Goal: Task Accomplishment & Management: Manage account settings

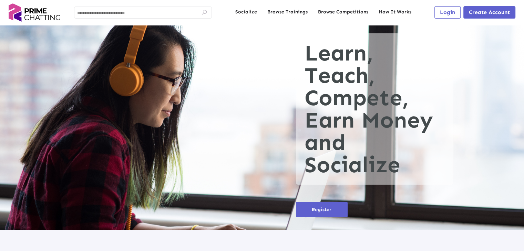
click at [448, 13] on span "Login" at bounding box center [447, 12] width 15 height 7
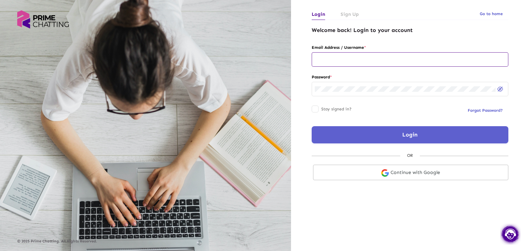
click at [343, 62] on input "text" at bounding box center [410, 60] width 190 height 6
type input "**********"
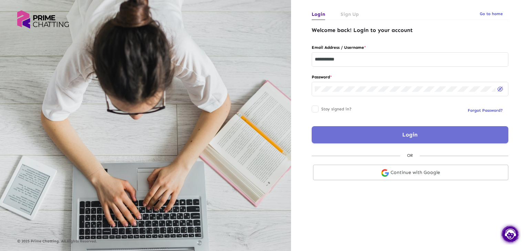
click at [393, 137] on button "Login" at bounding box center [410, 134] width 197 height 17
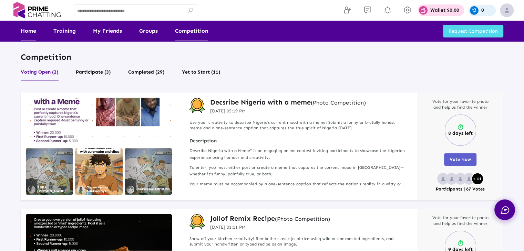
click at [29, 36] on link "Home" at bounding box center [28, 31] width 15 height 21
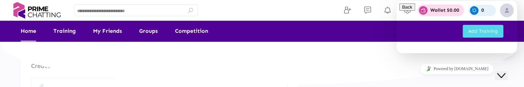
click at [505, 71] on icon "Close Chat This icon closes the chat window." at bounding box center [501, 75] width 8 height 8
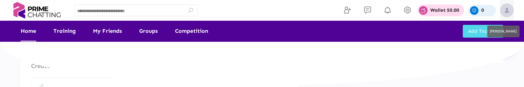
click at [510, 13] on img at bounding box center [507, 10] width 14 height 14
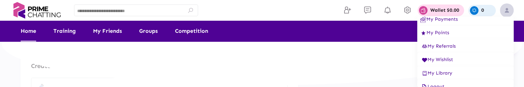
scroll to position [31, 0]
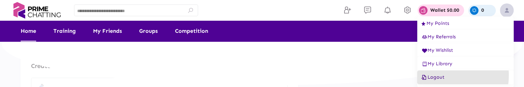
click at [438, 75] on span "Logout" at bounding box center [432, 77] width 24 height 6
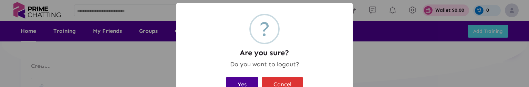
click at [243, 86] on button "Yes" at bounding box center [242, 84] width 32 height 15
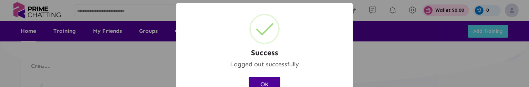
click at [261, 83] on button "OK" at bounding box center [265, 84] width 32 height 15
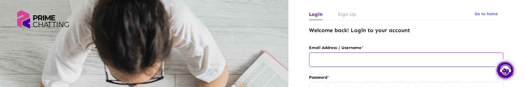
click at [335, 61] on input "text" at bounding box center [406, 60] width 188 height 6
type input "**********"
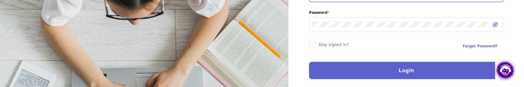
scroll to position [69, 0]
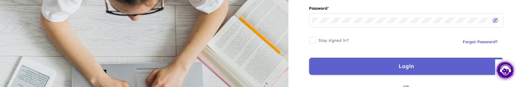
click at [337, 65] on button "Login" at bounding box center [406, 65] width 194 height 17
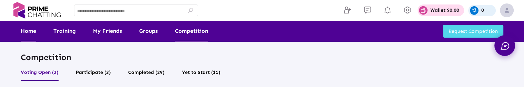
click at [33, 32] on link "Home" at bounding box center [28, 31] width 15 height 21
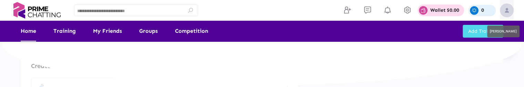
click at [505, 10] on img at bounding box center [507, 10] width 14 height 14
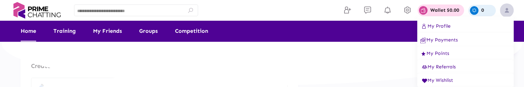
scroll to position [31, 0]
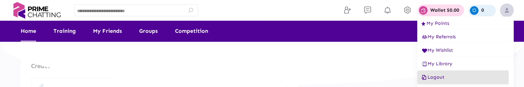
click at [437, 77] on span "Logout" at bounding box center [432, 77] width 24 height 6
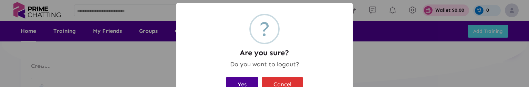
click at [234, 83] on button "Yes" at bounding box center [242, 84] width 32 height 15
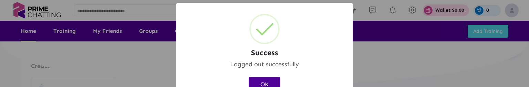
click at [262, 82] on button "OK" at bounding box center [265, 84] width 32 height 15
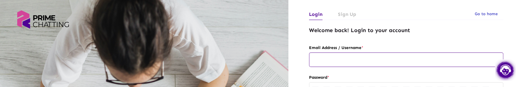
click at [327, 58] on input "text" at bounding box center [406, 60] width 188 height 6
type input "**********"
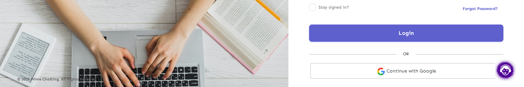
scroll to position [103, 0]
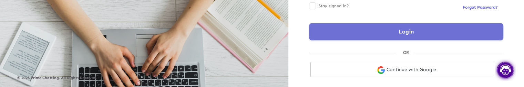
click at [336, 27] on button "Login" at bounding box center [406, 31] width 194 height 17
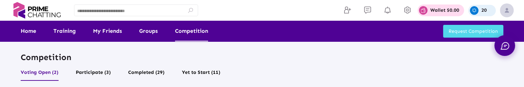
drag, startPoint x: 29, startPoint y: 33, endPoint x: 169, endPoint y: 72, distance: 144.9
click at [29, 33] on link "Home" at bounding box center [28, 31] width 15 height 21
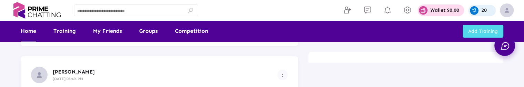
scroll to position [103, 0]
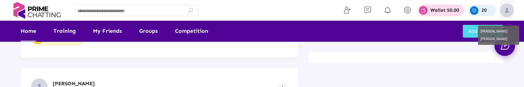
click at [505, 11] on img at bounding box center [507, 10] width 14 height 14
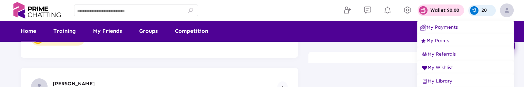
scroll to position [31, 0]
click at [441, 80] on span "Logout" at bounding box center [432, 81] width 24 height 6
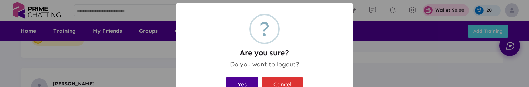
click at [239, 80] on button "Yes" at bounding box center [242, 84] width 32 height 15
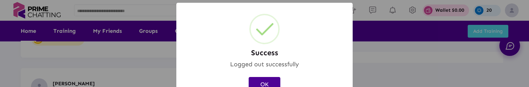
click at [259, 83] on button "OK" at bounding box center [265, 84] width 32 height 15
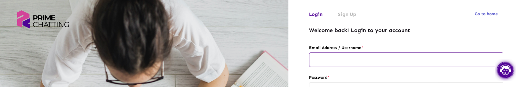
click at [322, 63] on div at bounding box center [406, 58] width 188 height 15
click at [325, 58] on input "text" at bounding box center [406, 60] width 188 height 6
type input "**********"
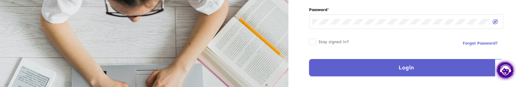
scroll to position [69, 0]
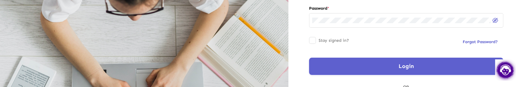
click at [362, 65] on button "Login" at bounding box center [406, 65] width 194 height 17
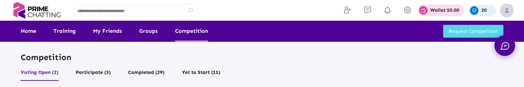
drag, startPoint x: 30, startPoint y: 30, endPoint x: 52, endPoint y: 53, distance: 32.4
click at [30, 30] on link "Home" at bounding box center [28, 31] width 15 height 21
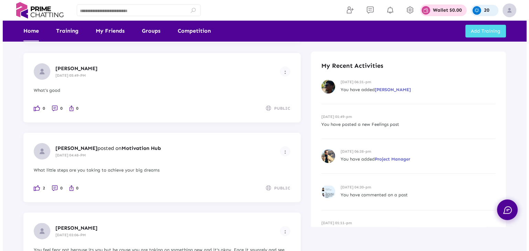
scroll to position [116, 0]
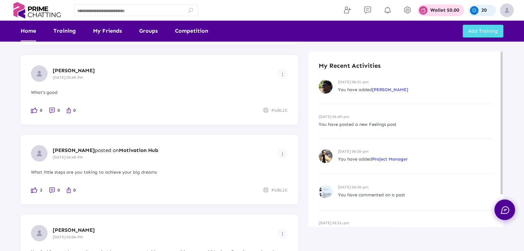
click at [453, 86] on div "28-08-2024 06:31-pm You have added Kelvin Moore" at bounding box center [405, 87] width 174 height 35
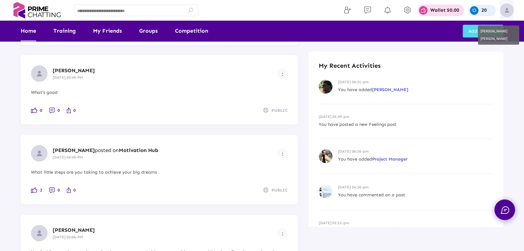
click at [506, 7] on img at bounding box center [507, 10] width 14 height 14
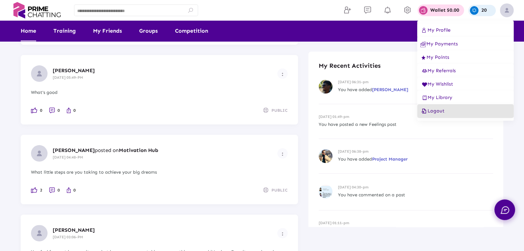
click at [438, 86] on span "Logout" at bounding box center [432, 111] width 24 height 6
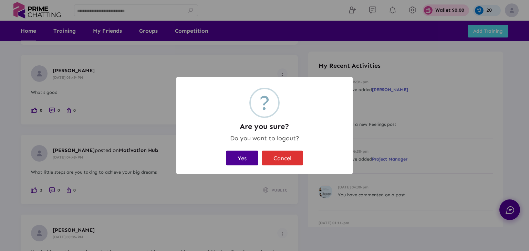
click at [243, 86] on button "Yes" at bounding box center [242, 158] width 32 height 15
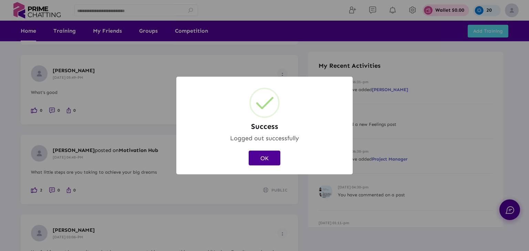
click at [267, 86] on button "OK" at bounding box center [265, 158] width 32 height 15
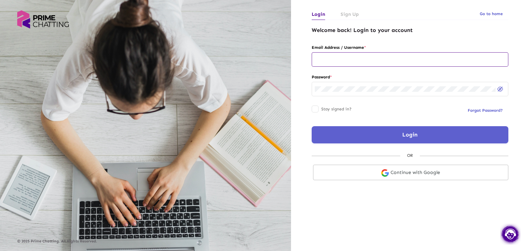
click at [329, 61] on input "text" at bounding box center [410, 60] width 190 height 6
type input "**********"
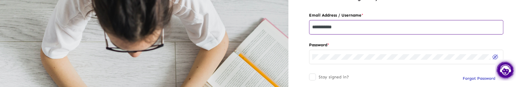
scroll to position [69, 0]
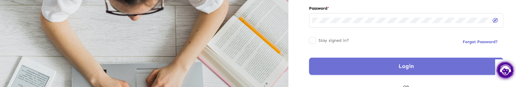
click at [339, 64] on button "Login" at bounding box center [406, 65] width 194 height 17
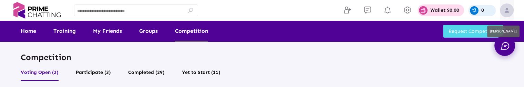
click at [503, 11] on img at bounding box center [507, 10] width 14 height 14
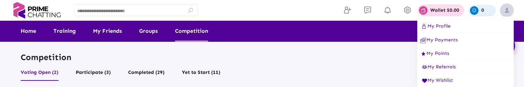
scroll to position [31, 0]
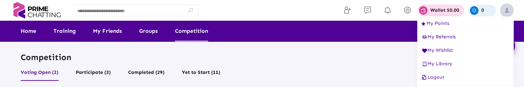
click at [28, 33] on div at bounding box center [262, 43] width 524 height 87
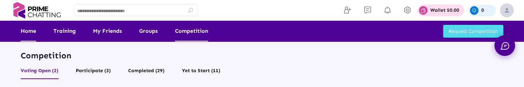
scroll to position [0, 0]
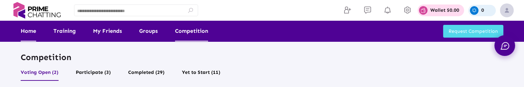
click at [30, 35] on link "Home" at bounding box center [28, 31] width 15 height 21
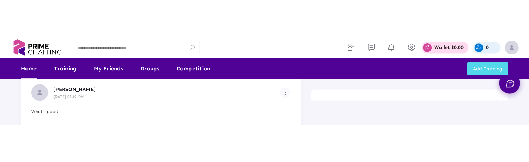
scroll to position [310, 0]
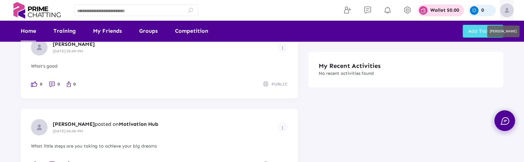
click at [503, 9] on img at bounding box center [507, 10] width 14 height 14
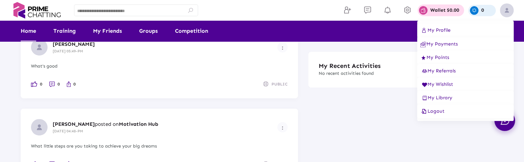
click at [434, 86] on span "Logout" at bounding box center [432, 111] width 24 height 6
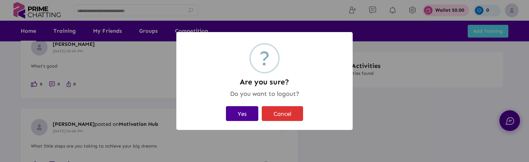
click at [238, 86] on button "Yes" at bounding box center [242, 113] width 32 height 15
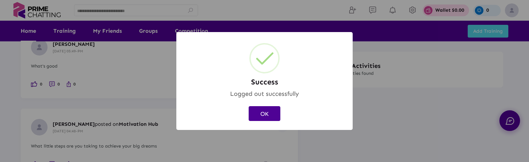
click at [255, 86] on button "OK" at bounding box center [265, 113] width 32 height 15
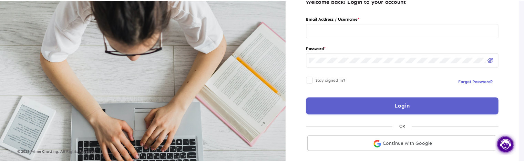
scroll to position [29, 0]
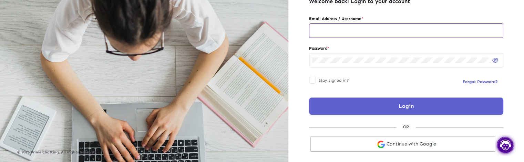
click at [333, 32] on input "text" at bounding box center [406, 31] width 188 height 6
click at [394, 31] on input "**********" at bounding box center [406, 31] width 188 height 6
type input "**********"
click at [359, 86] on button "Login" at bounding box center [406, 105] width 194 height 17
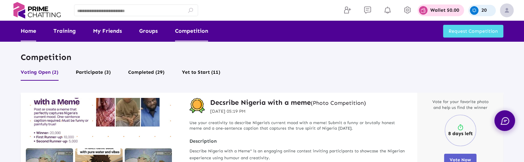
click at [24, 28] on link "Home" at bounding box center [28, 31] width 15 height 21
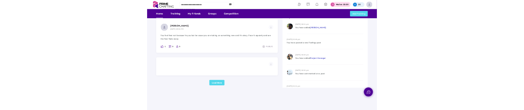
scroll to position [455, 0]
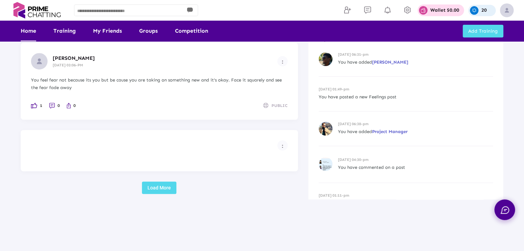
click at [166, 161] on button "Load More" at bounding box center [159, 188] width 34 height 12
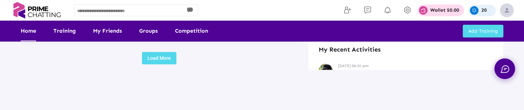
scroll to position [596, 0]
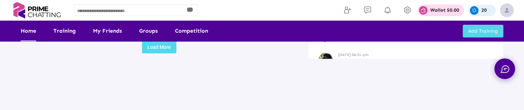
click at [162, 45] on button "Load More" at bounding box center [159, 47] width 34 height 12
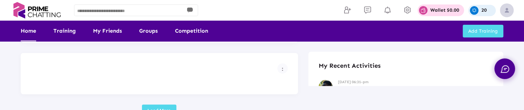
scroll to position [551, 0]
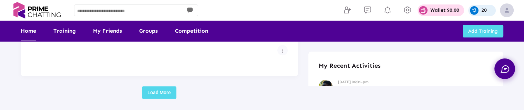
click at [157, 93] on button "Load More" at bounding box center [159, 92] width 34 height 12
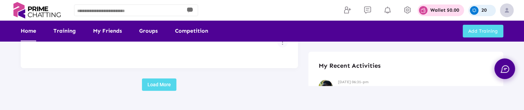
scroll to position [524, 0]
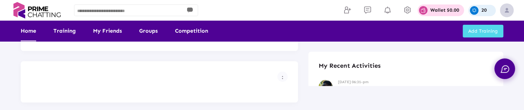
click at [282, 77] on img "Example icon-button with a menu" at bounding box center [282, 77] width 1 height 3
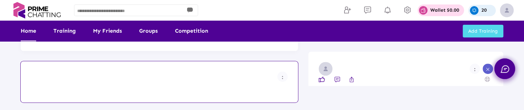
scroll to position [559, 0]
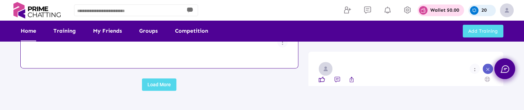
click at [159, 85] on button "Load More" at bounding box center [159, 84] width 34 height 12
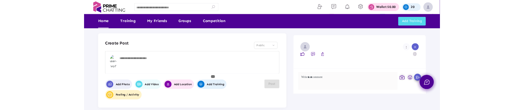
scroll to position [0, 0]
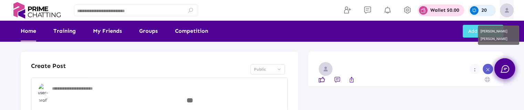
click at [505, 9] on img at bounding box center [507, 10] width 14 height 14
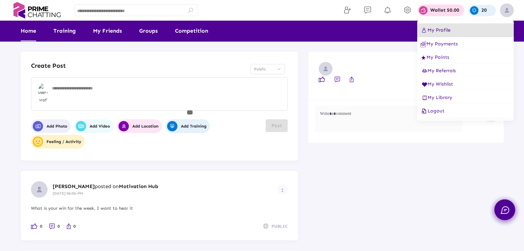
click at [439, 28] on span "My Profile" at bounding box center [435, 30] width 30 height 6
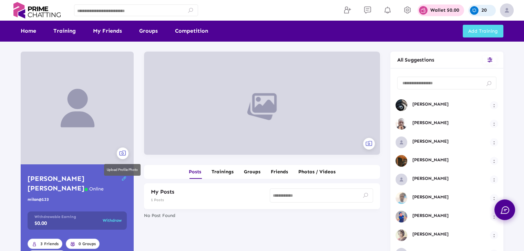
click at [123, 154] on icon at bounding box center [122, 154] width 8 height 12
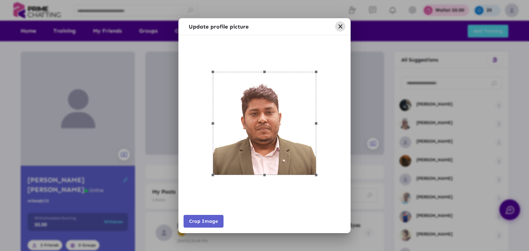
click at [208, 161] on span "Crop Image" at bounding box center [203, 222] width 29 height 6
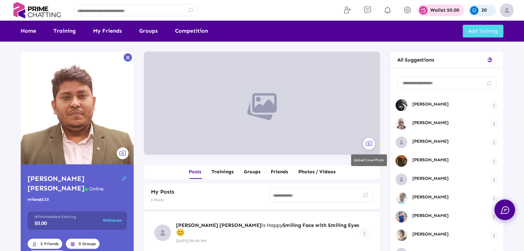
click at [366, 145] on icon at bounding box center [369, 144] width 8 height 12
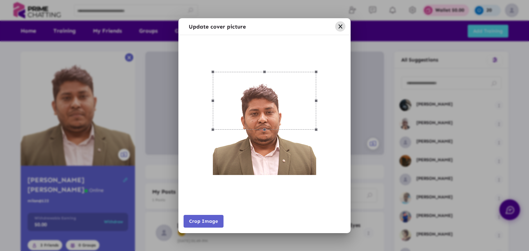
drag, startPoint x: 263, startPoint y: 129, endPoint x: 269, endPoint y: 141, distance: 13.2
click at [265, 160] on div at bounding box center [264, 123] width 158 height 103
drag, startPoint x: 265, startPoint y: 131, endPoint x: 269, endPoint y: 115, distance: 16.8
click at [264, 143] on div at bounding box center [264, 123] width 158 height 103
drag, startPoint x: 264, startPoint y: 73, endPoint x: 265, endPoint y: 107, distance: 34.8
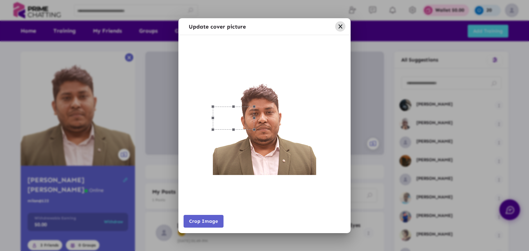
click at [265, 107] on div at bounding box center [264, 123] width 158 height 103
drag, startPoint x: 253, startPoint y: 130, endPoint x: 318, endPoint y: 186, distance: 86.1
click at [319, 161] on div at bounding box center [264, 123] width 162 height 167
drag, startPoint x: 265, startPoint y: 107, endPoint x: 262, endPoint y: 92, distance: 15.5
click at [262, 92] on div at bounding box center [264, 123] width 158 height 103
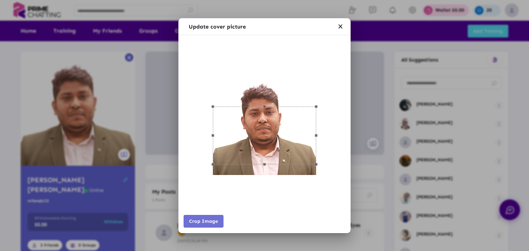
click at [207, 161] on span "Crop Image" at bounding box center [203, 222] width 29 height 6
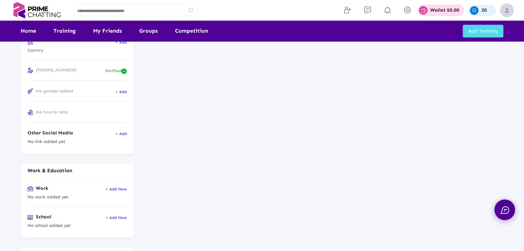
scroll to position [303, 0]
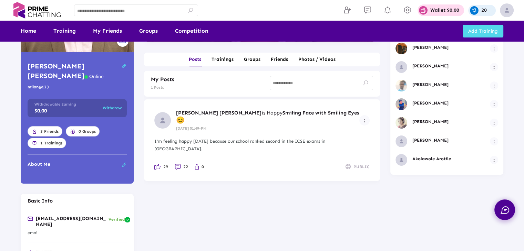
scroll to position [62, 0]
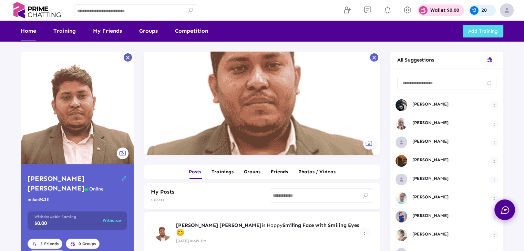
click at [28, 32] on link "Home" at bounding box center [28, 31] width 15 height 21
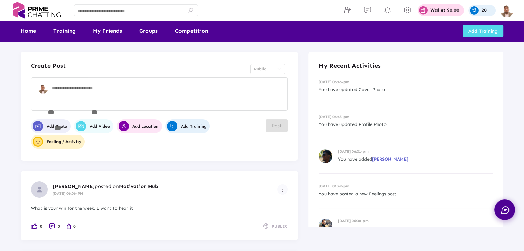
click at [101, 94] on textarea at bounding box center [168, 96] width 232 height 21
click at [95, 112] on div at bounding box center [159, 96] width 256 height 39
